Goal: Information Seeking & Learning: Learn about a topic

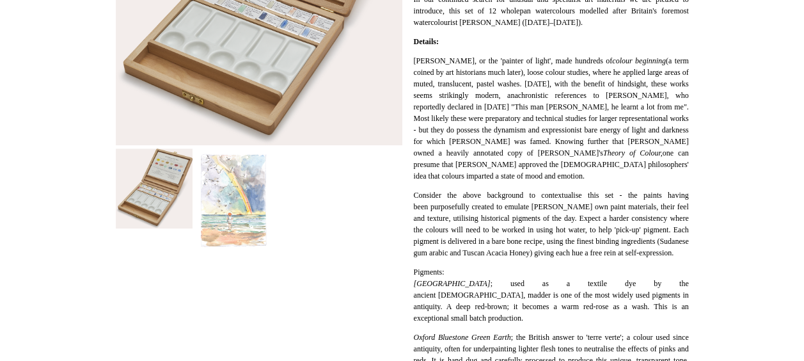
scroll to position [665, 0]
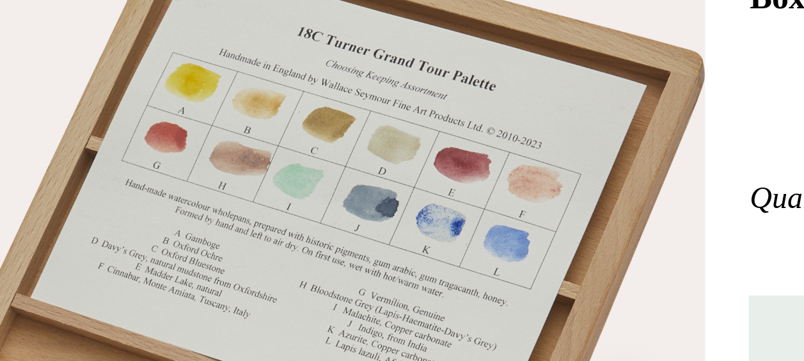
scroll to position [79, 0]
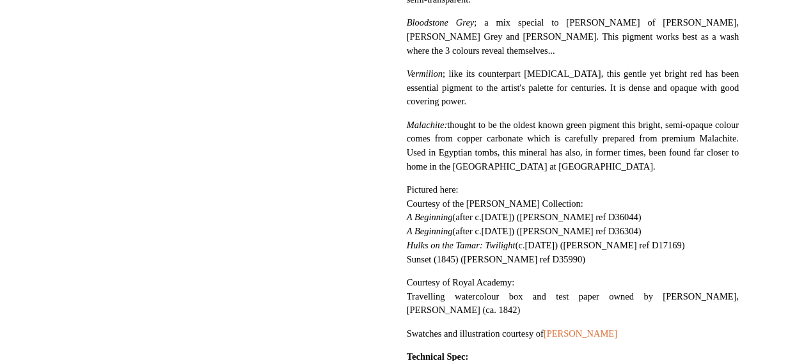
scroll to position [1128, 0]
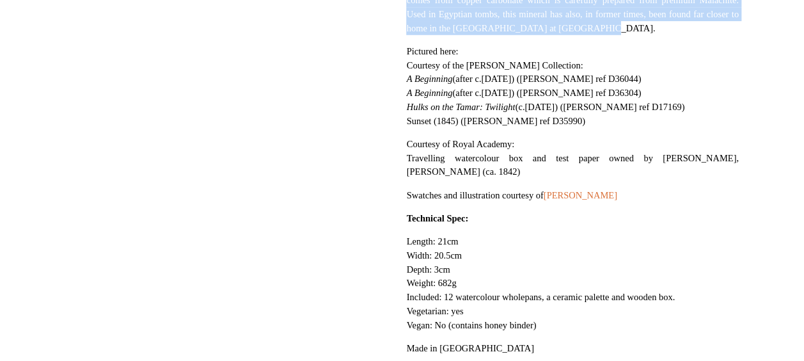
drag, startPoint x: 413, startPoint y: 110, endPoint x: 699, endPoint y: 100, distance: 286.2
copy div "Loremi Dolo ; sita co a elitsed doe te inc utlabor Etdolorem, aliqua en adm ve …"
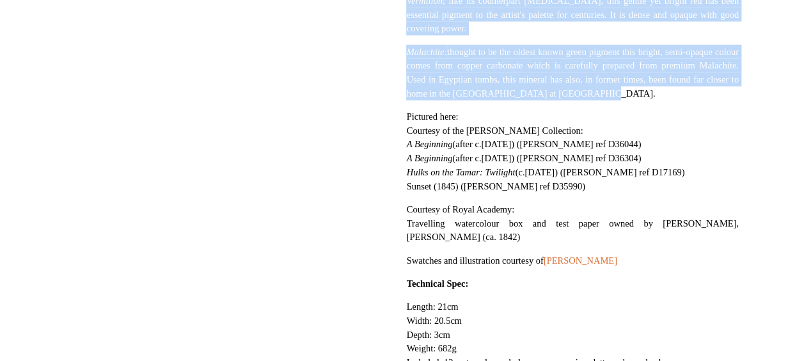
scroll to position [1127, 0]
